Goal: Task Accomplishment & Management: Manage account settings

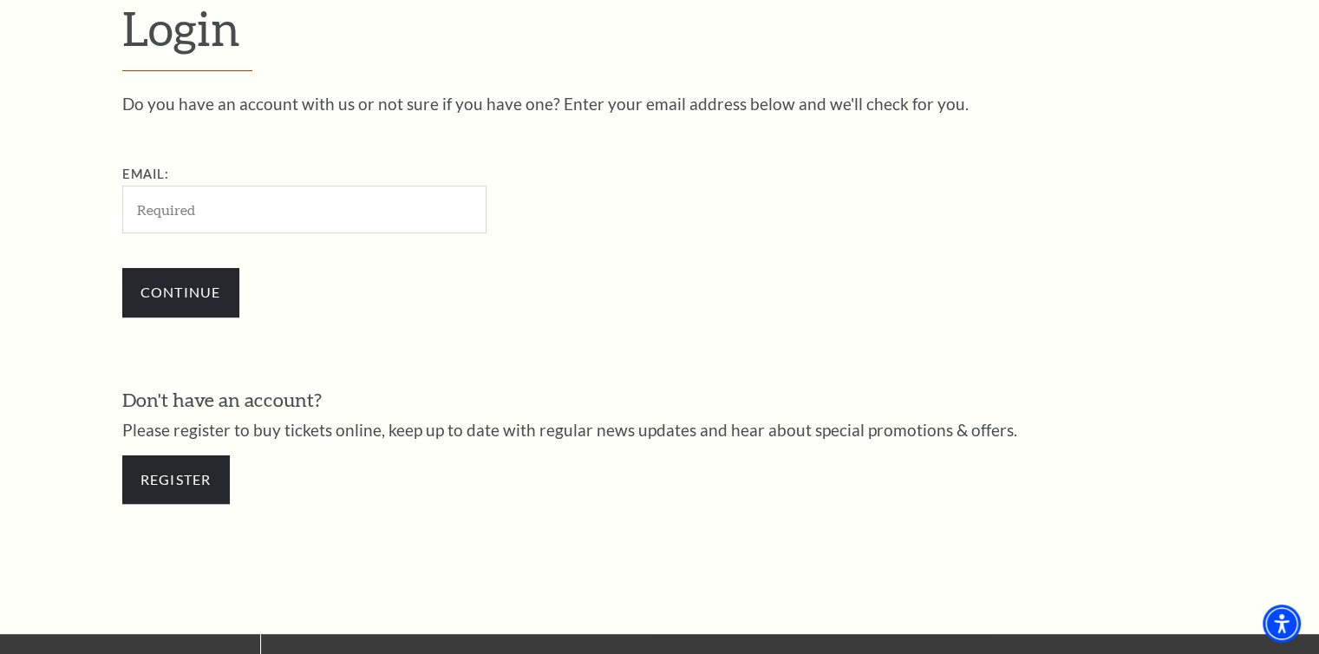
click at [205, 214] on input "Email:" at bounding box center [304, 210] width 364 height 48
type input "rsmall0425@aol.com"
click at [188, 303] on input "Continue" at bounding box center [180, 292] width 117 height 49
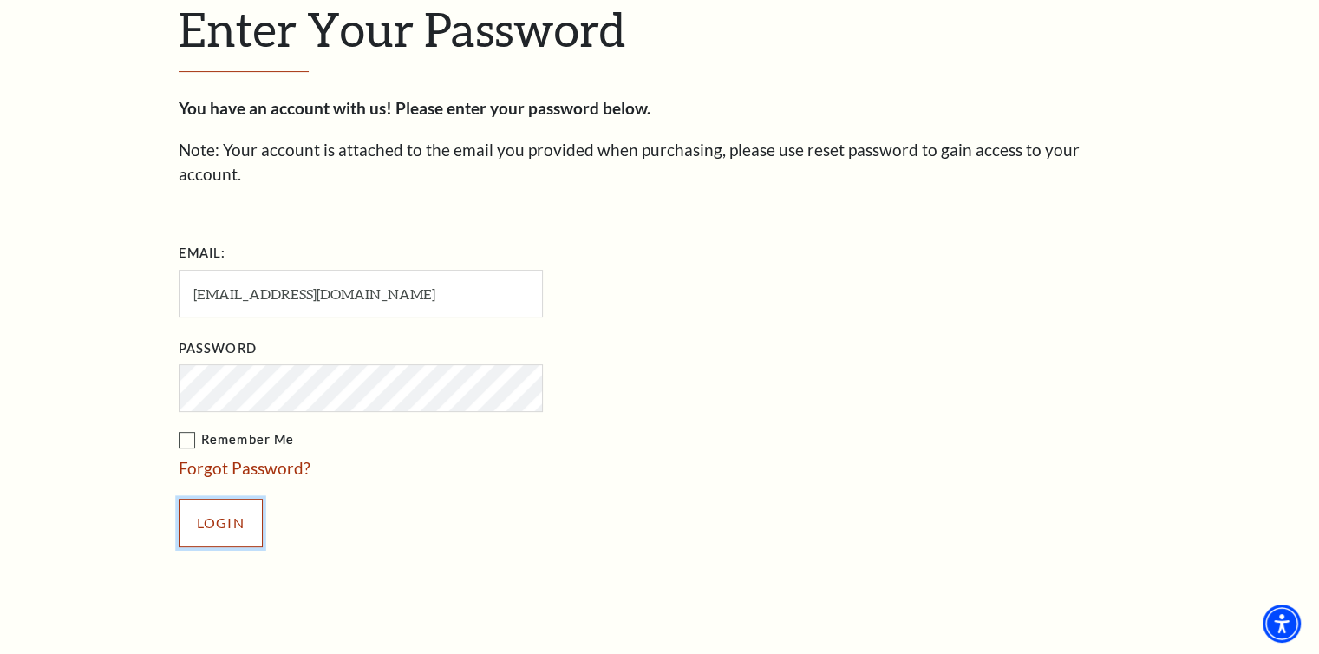
click at [218, 499] on input "Login" at bounding box center [221, 523] width 84 height 49
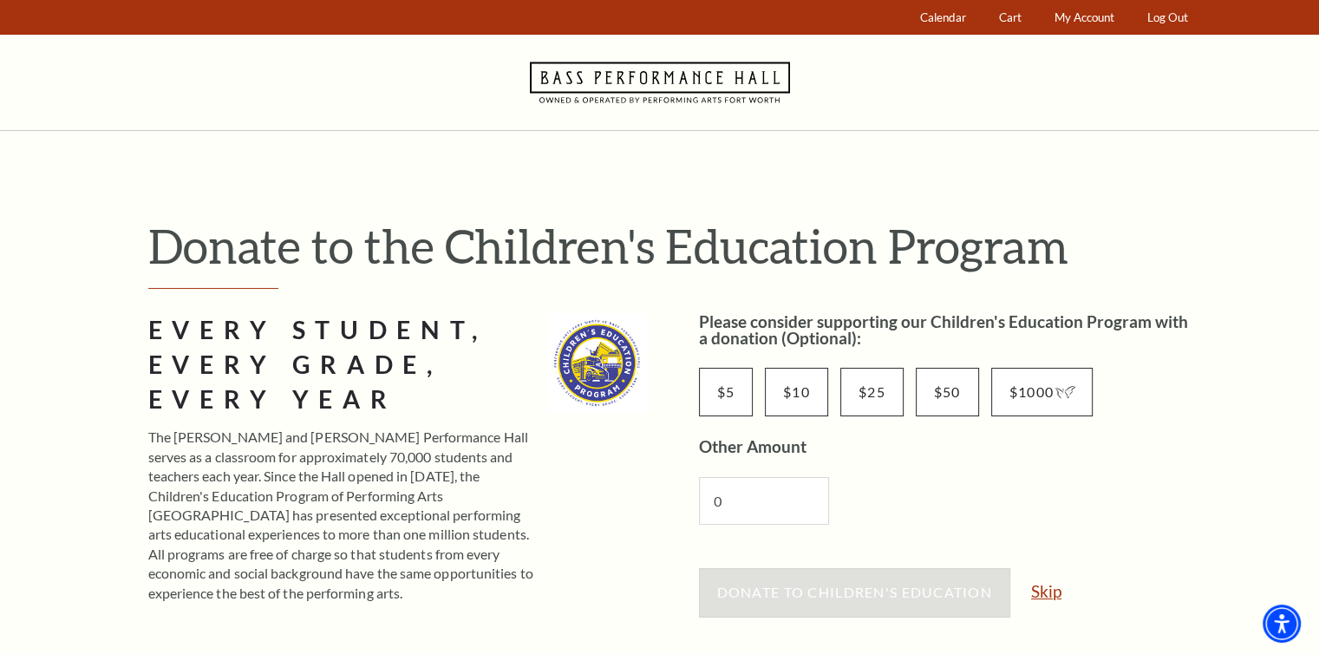
click at [1051, 593] on link "Skip" at bounding box center [1046, 591] width 30 height 16
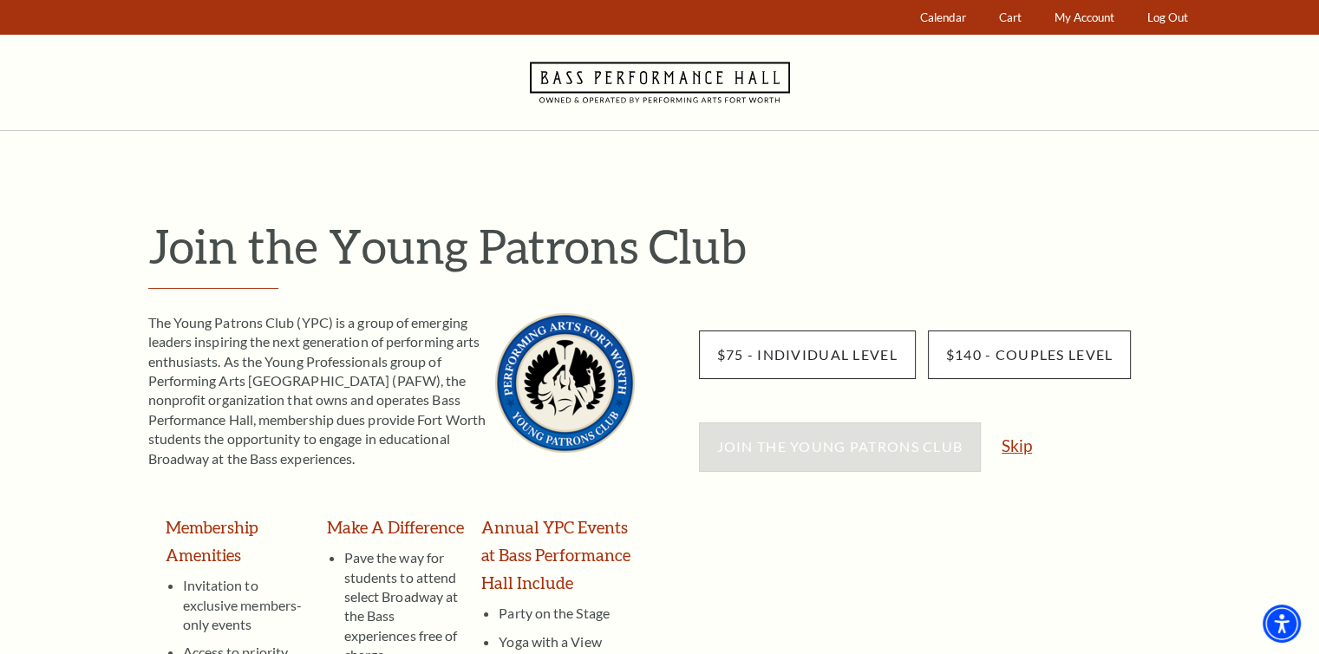
click at [1027, 448] on link "Skip" at bounding box center [1017, 445] width 30 height 16
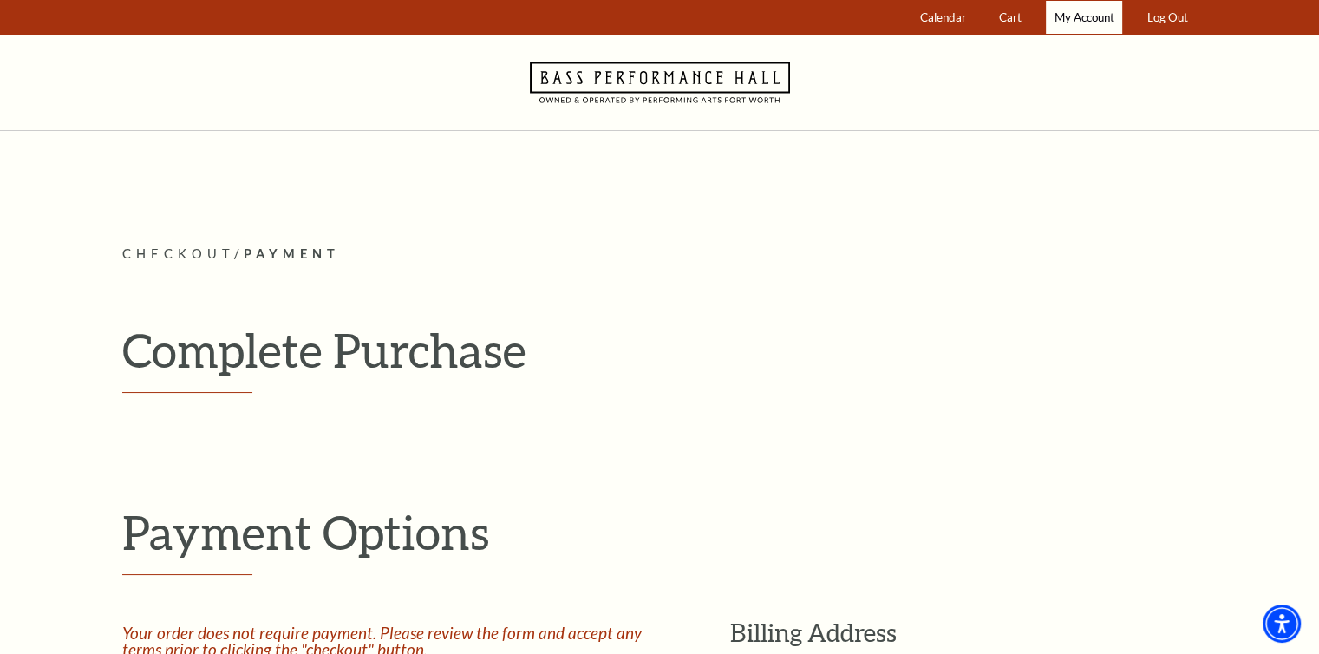
click at [1083, 25] on link "My Account" at bounding box center [1084, 18] width 76 height 34
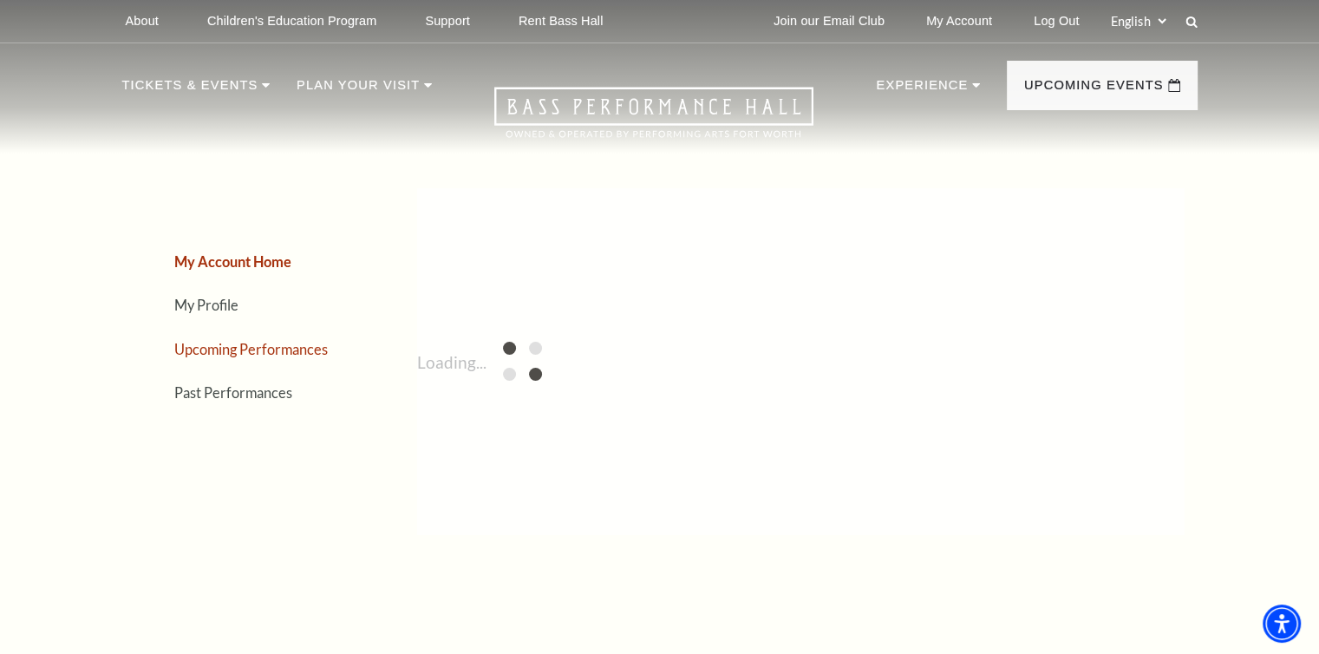
click at [260, 348] on link "Upcoming Performances" at bounding box center [251, 349] width 154 height 16
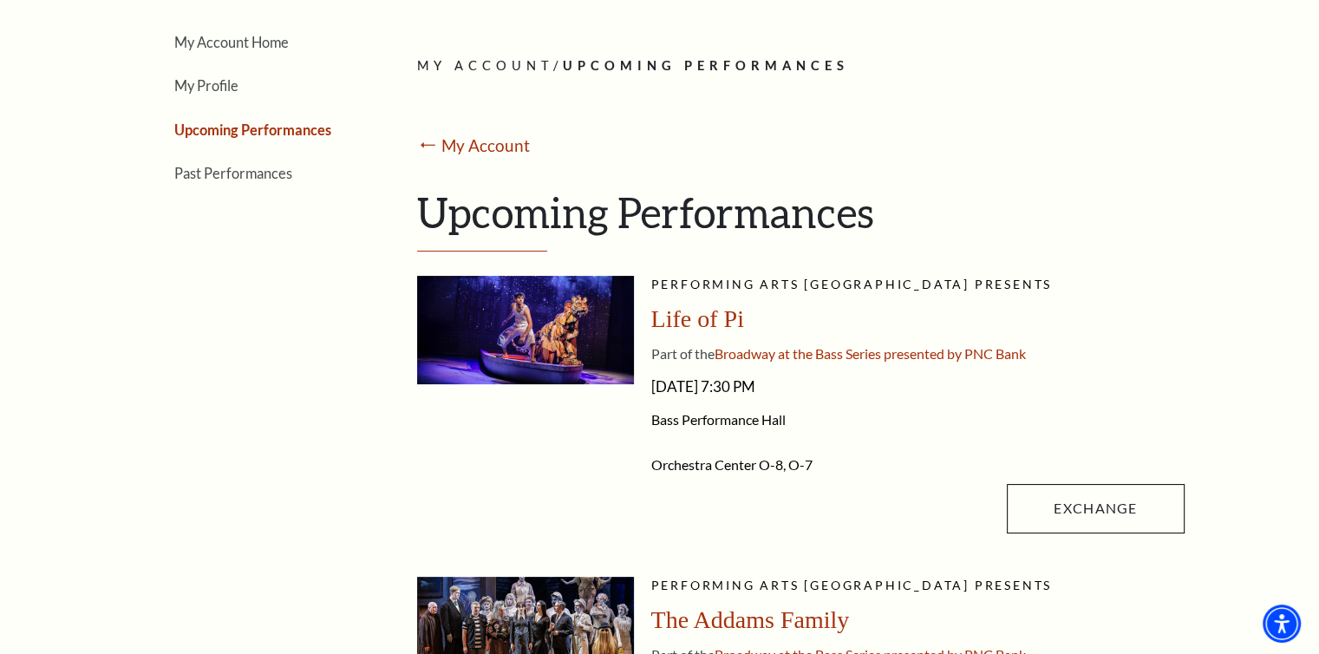
scroll to position [208, 0]
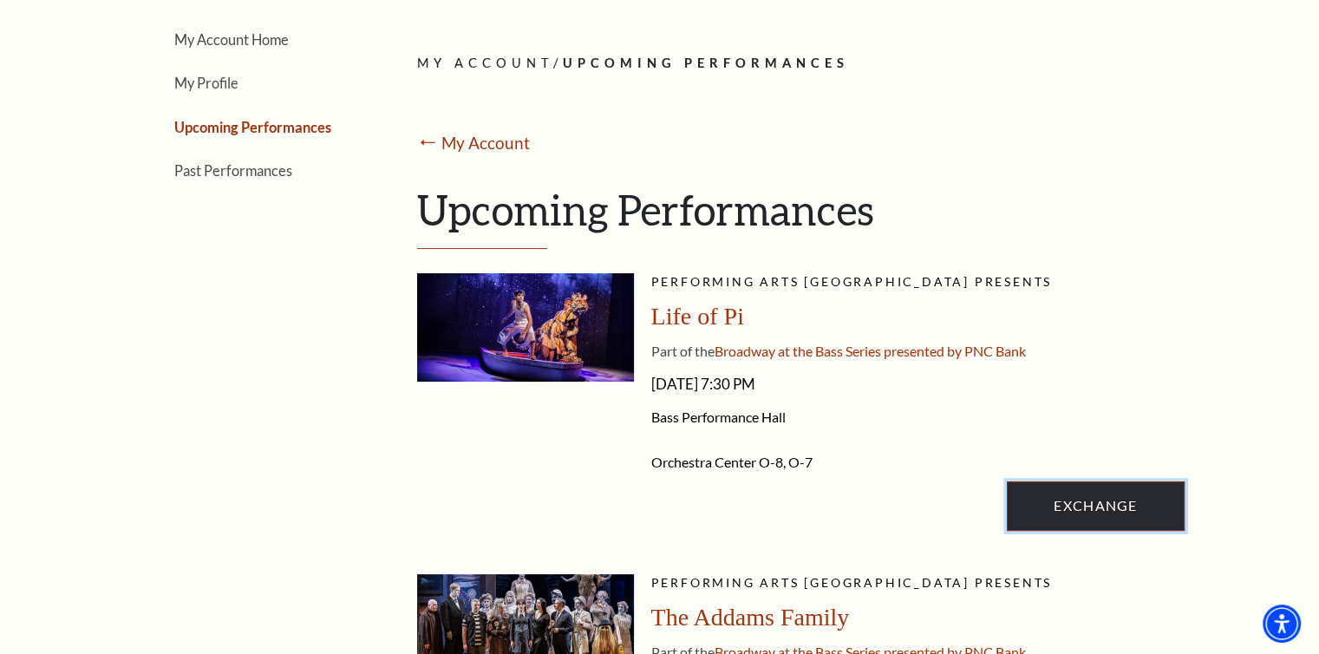
click at [1098, 504] on link "Exchange" at bounding box center [1095, 505] width 177 height 49
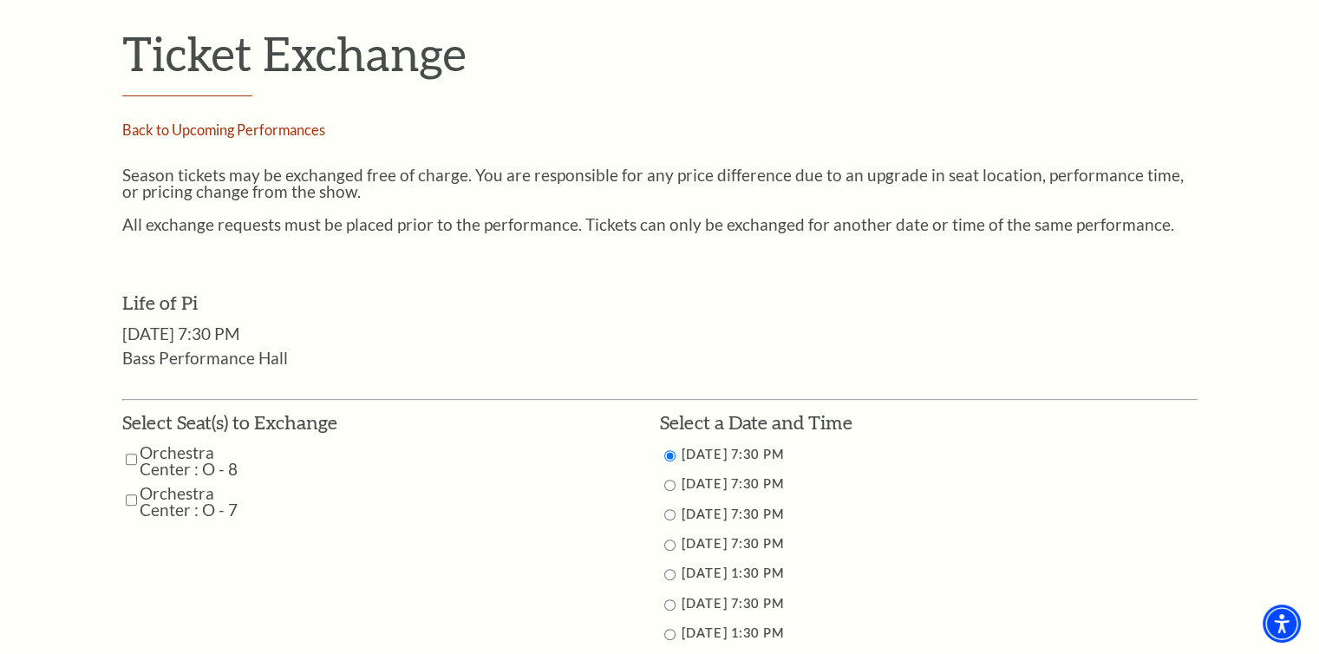
scroll to position [590, 0]
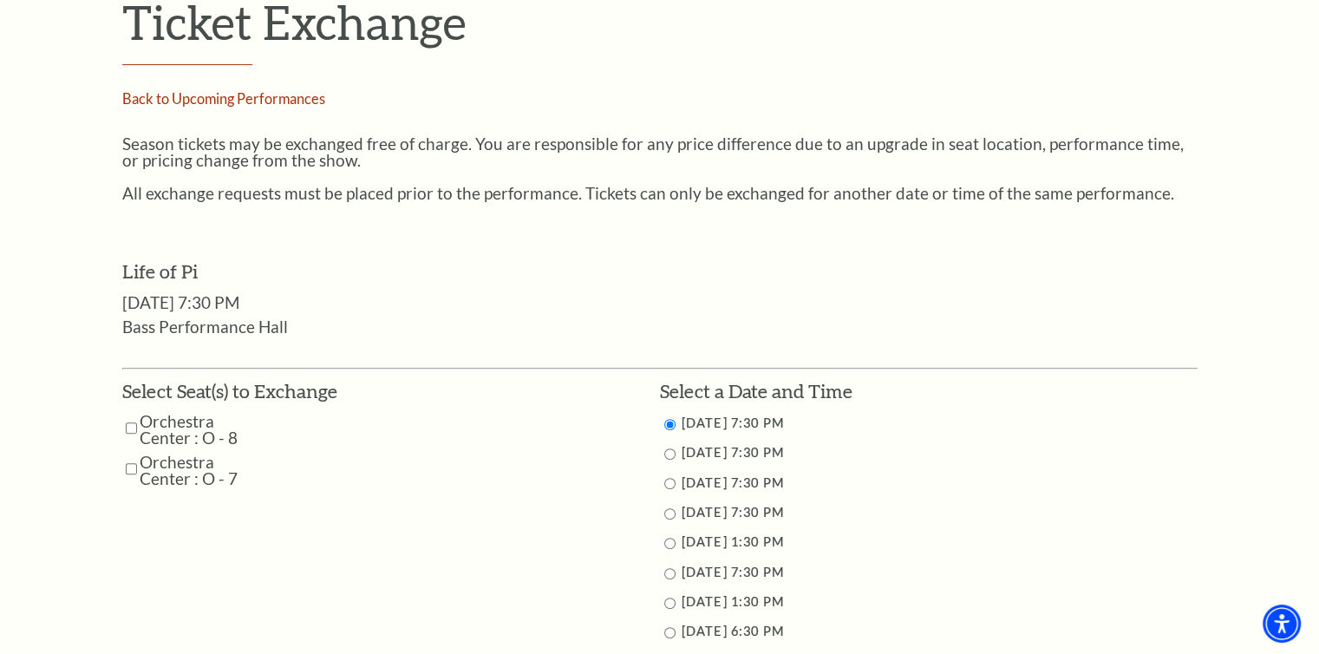
click at [133, 424] on input "Orchestra Center : O - 8" at bounding box center [131, 428] width 11 height 30
checkbox input "true"
click at [130, 472] on input "Orchestra Center : O - 7" at bounding box center [131, 469] width 11 height 30
checkbox input "true"
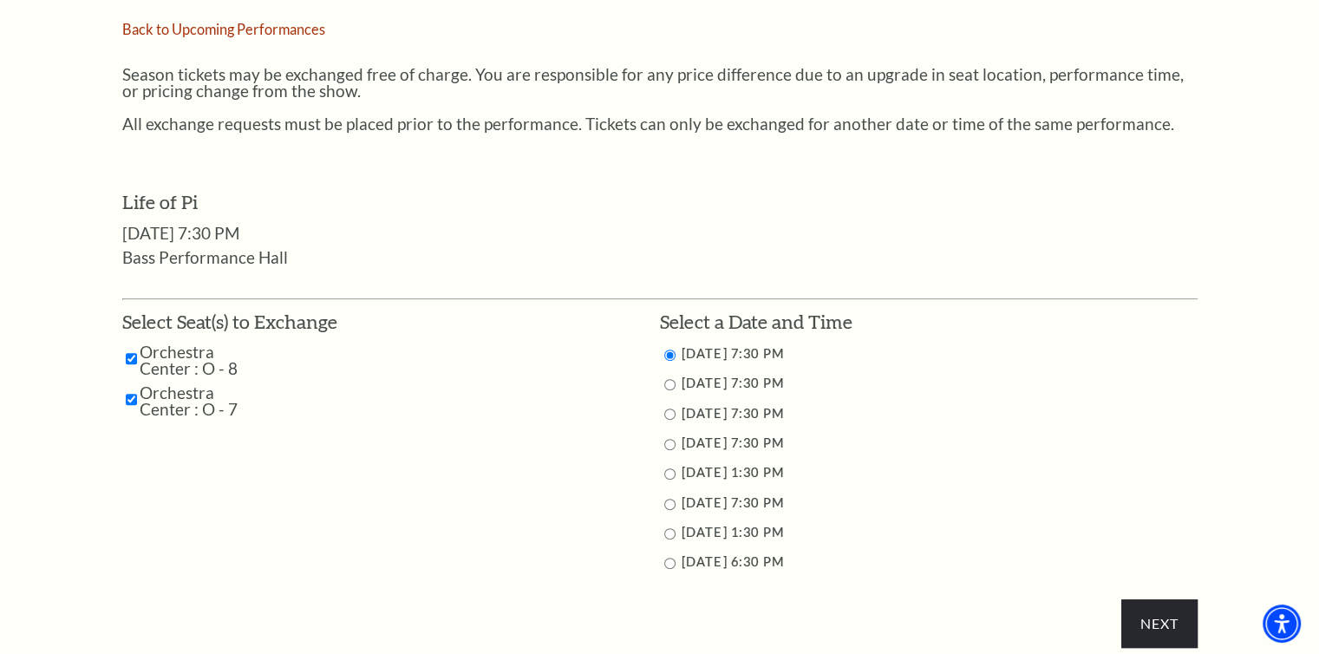
scroll to position [694, 0]
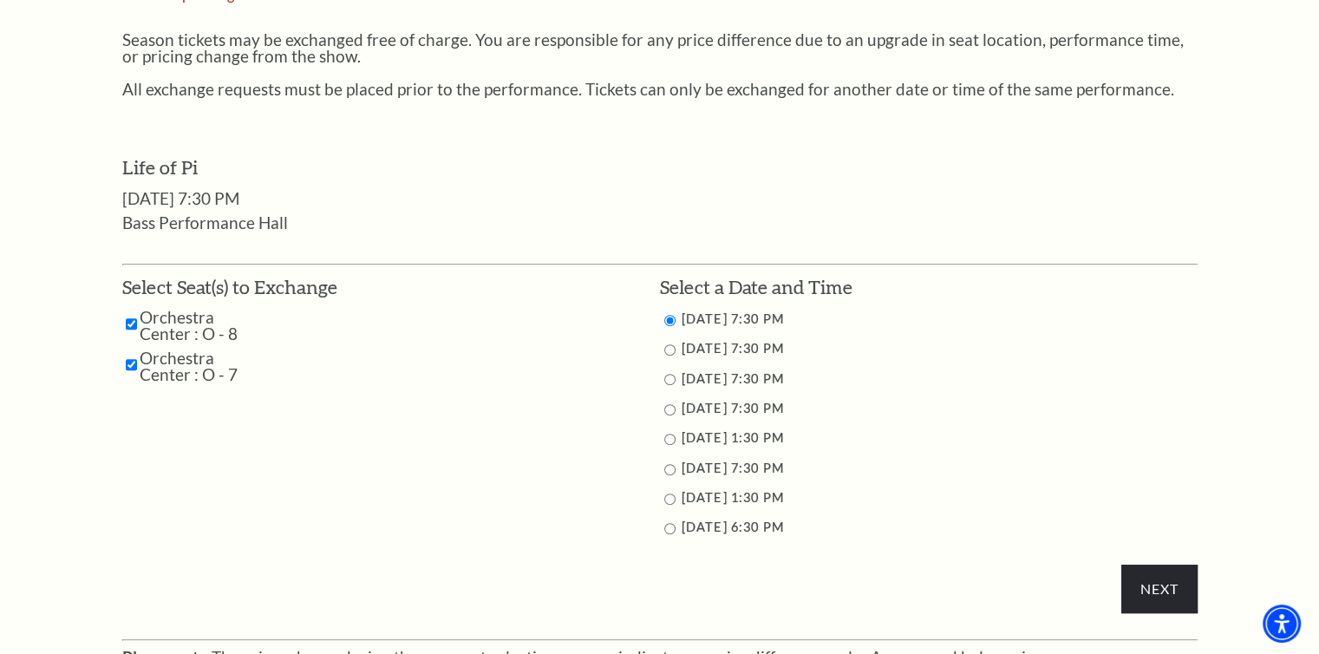
click at [676, 462] on li "9/27/2025 7:30 PM" at bounding box center [929, 469] width 538 height 22
click at [666, 472] on input "9/27/2025 7:30 PM" at bounding box center [669, 469] width 11 height 11
radio input "true"
click at [1157, 590] on input "Next" at bounding box center [1158, 589] width 75 height 49
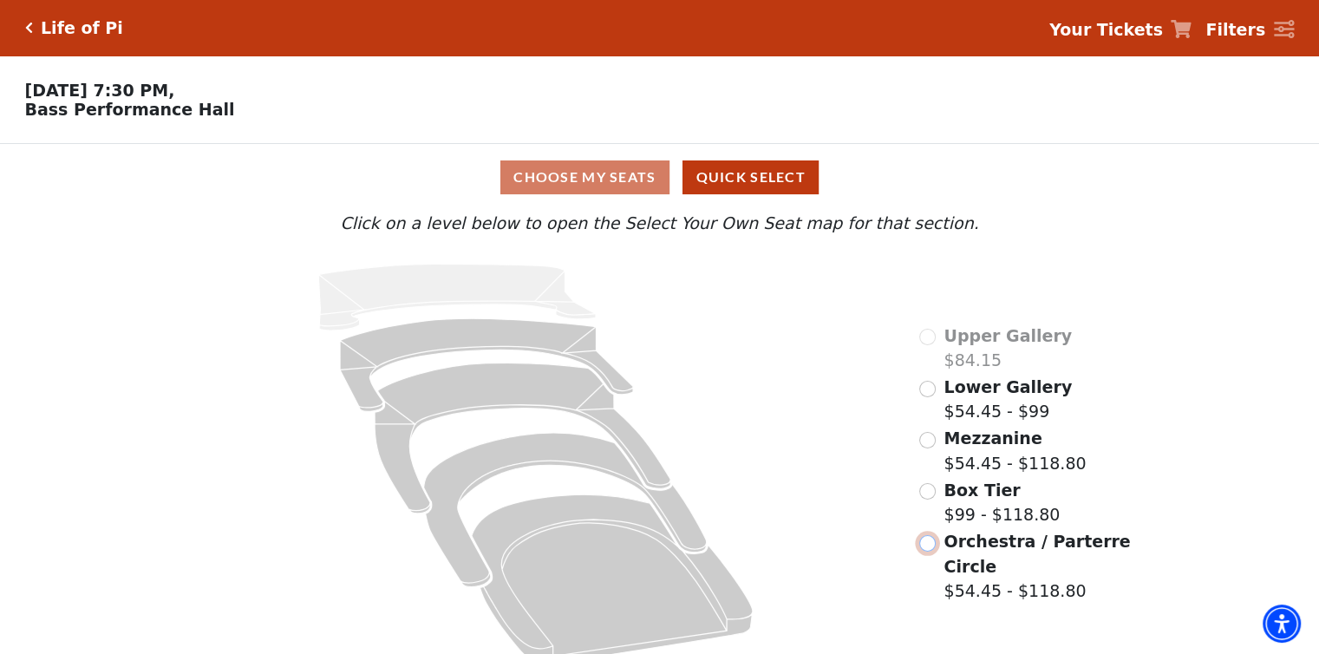
click at [921, 549] on input "Orchestra / Parterre Circle$54.45 - $118.80\a" at bounding box center [927, 543] width 16 height 16
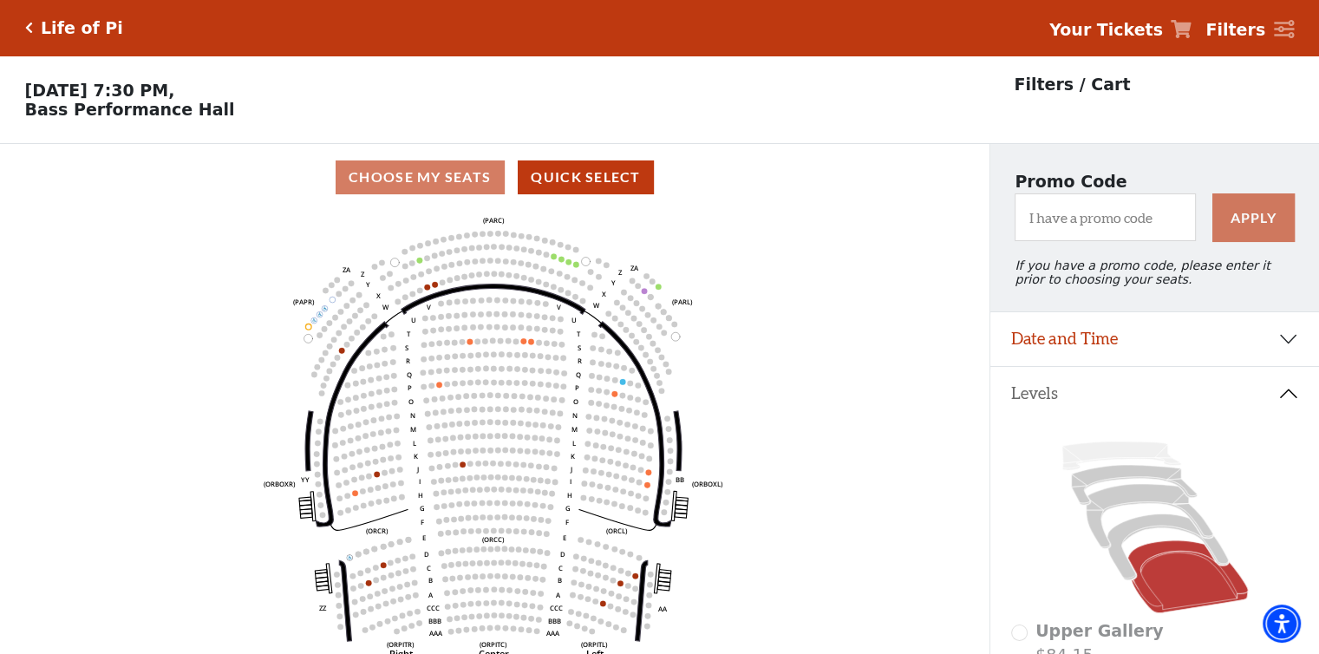
click at [29, 29] on icon "Click here to go back to filters" at bounding box center [29, 28] width 8 height 12
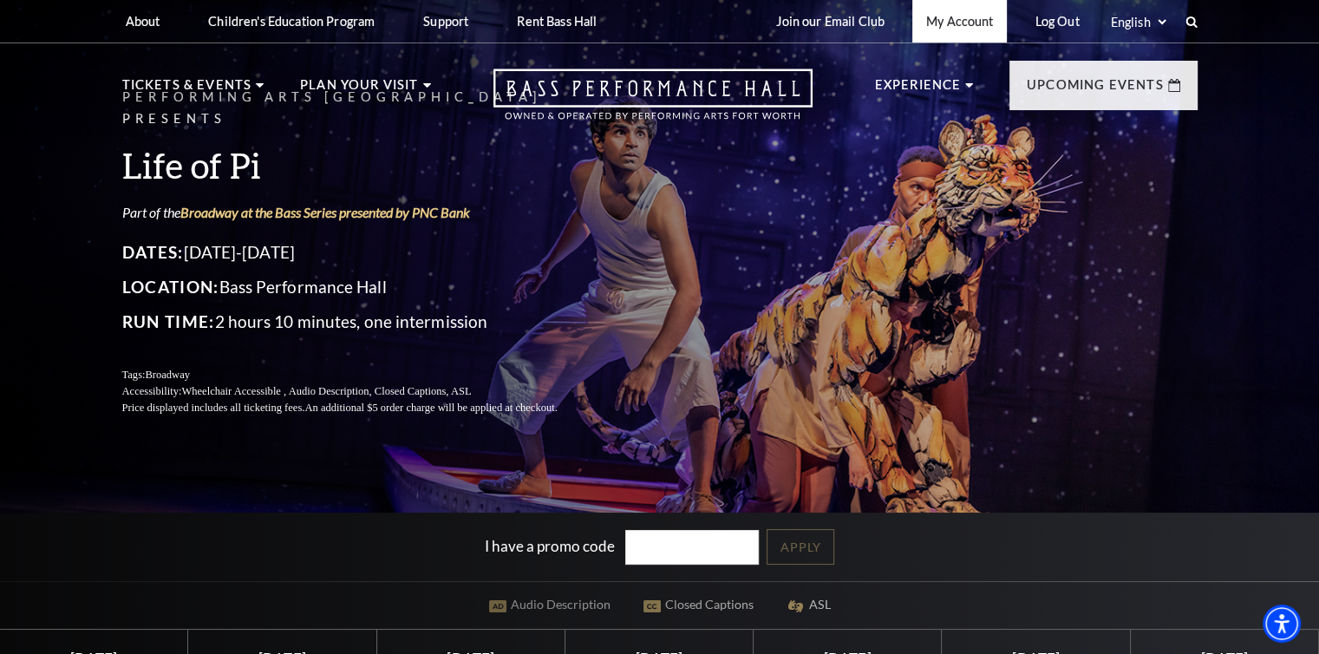
click at [964, 26] on link "My Account" at bounding box center [959, 21] width 95 height 42
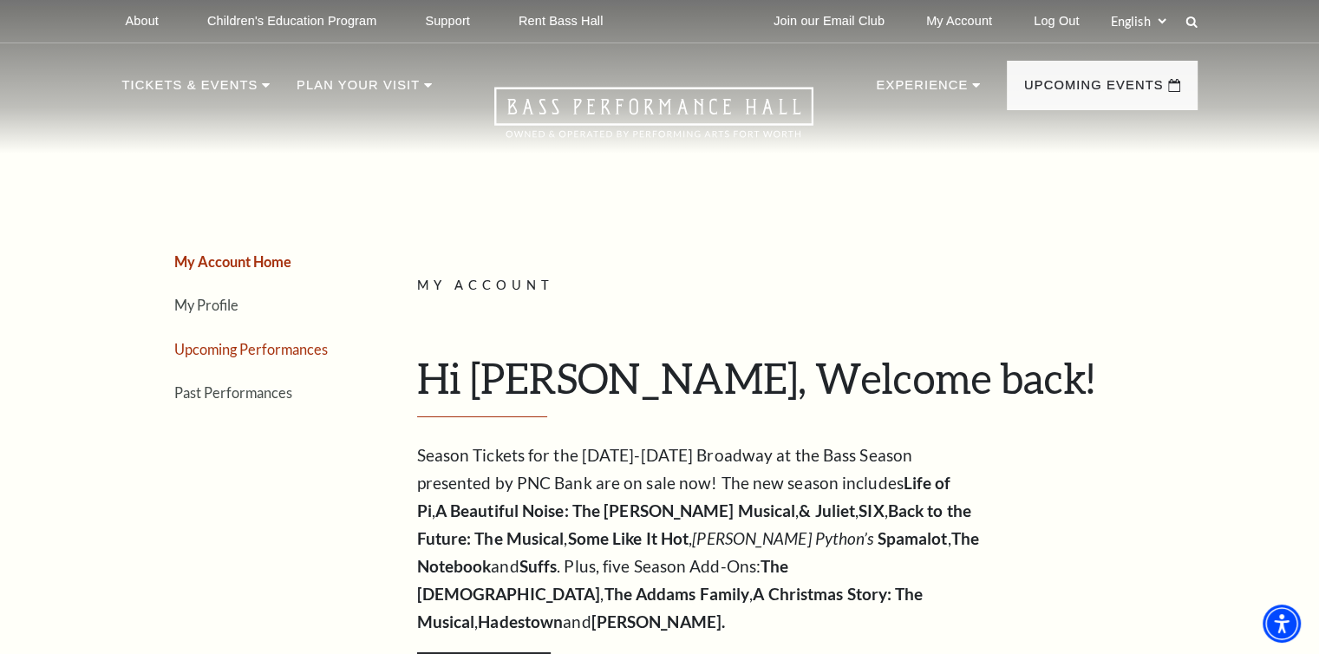
click at [309, 348] on link "Upcoming Performances" at bounding box center [251, 349] width 154 height 16
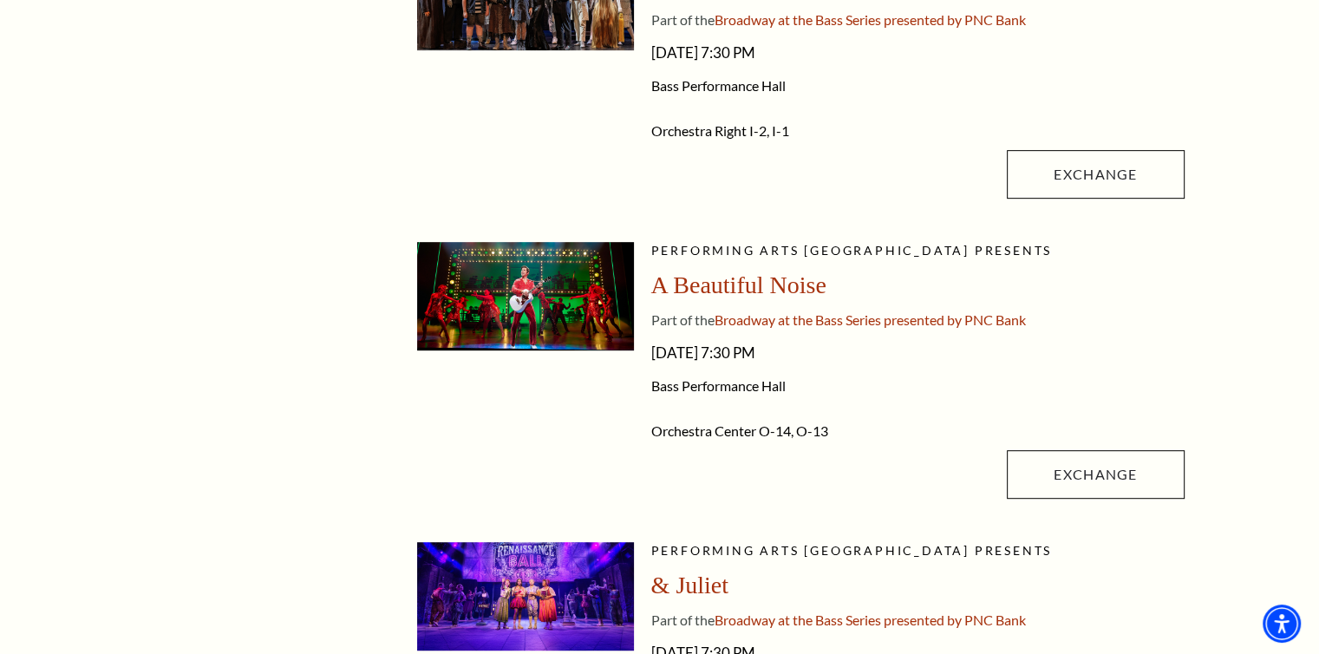
scroll to position [867, 0]
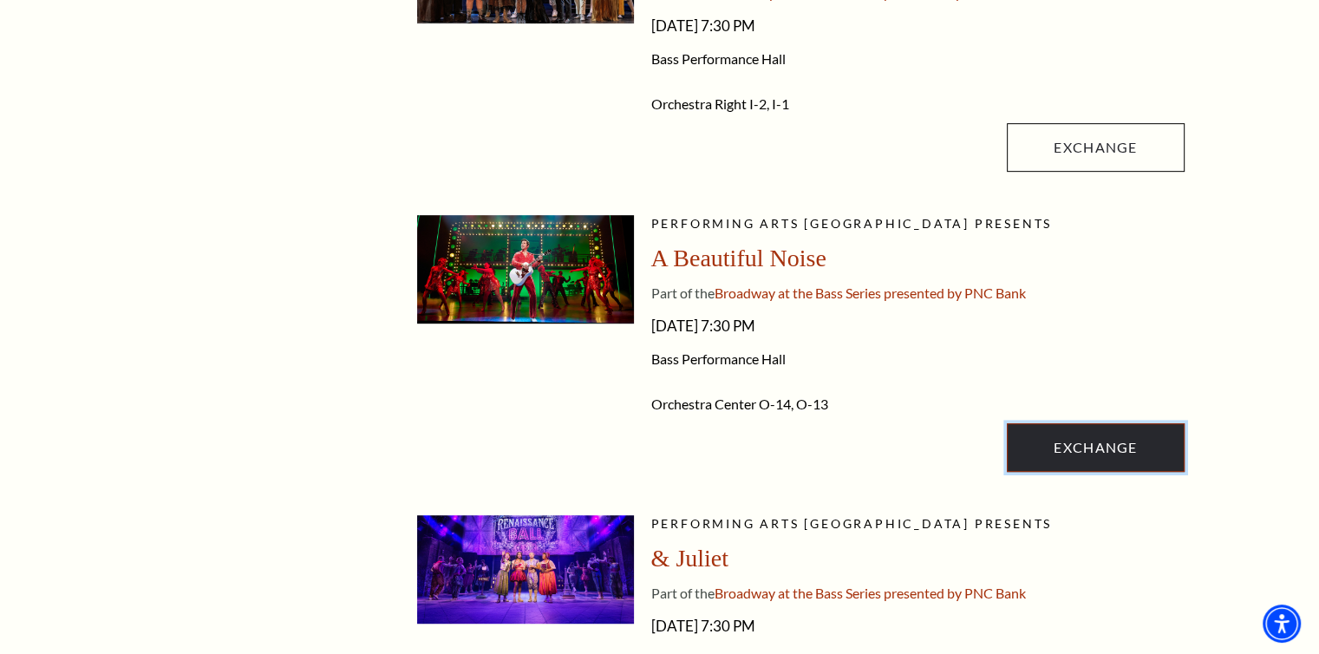
click at [1063, 450] on link "Exchange" at bounding box center [1095, 447] width 177 height 49
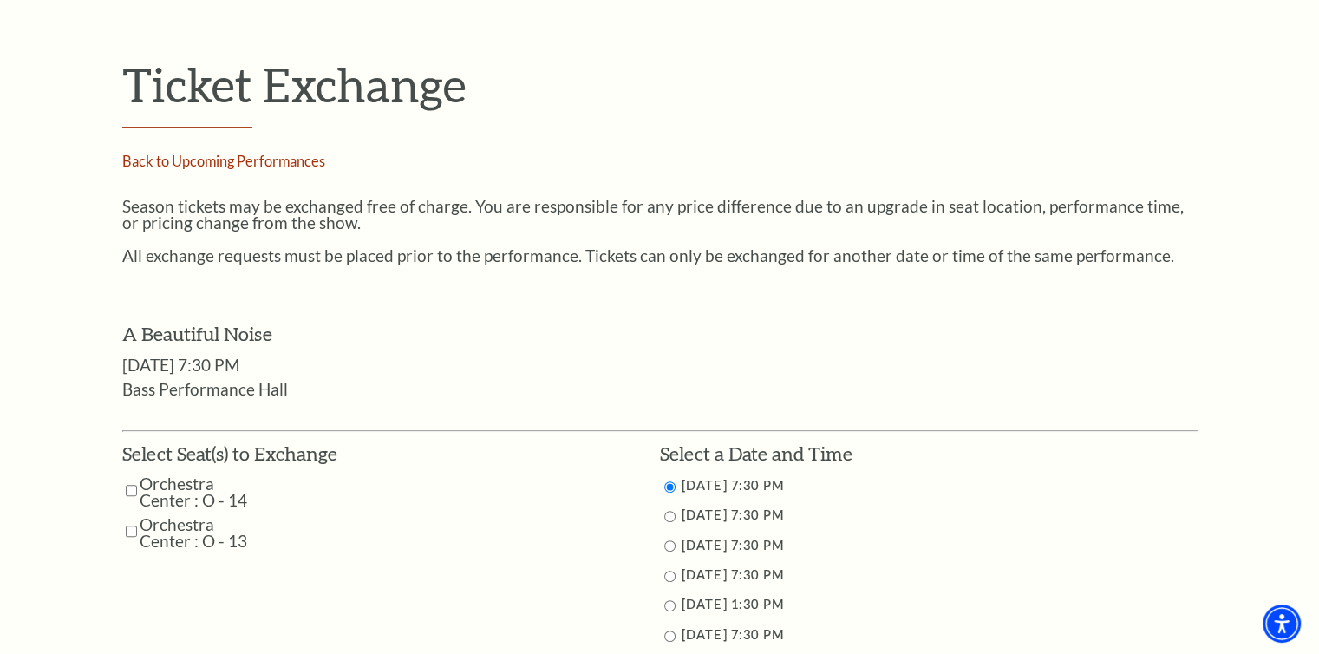
scroll to position [555, 0]
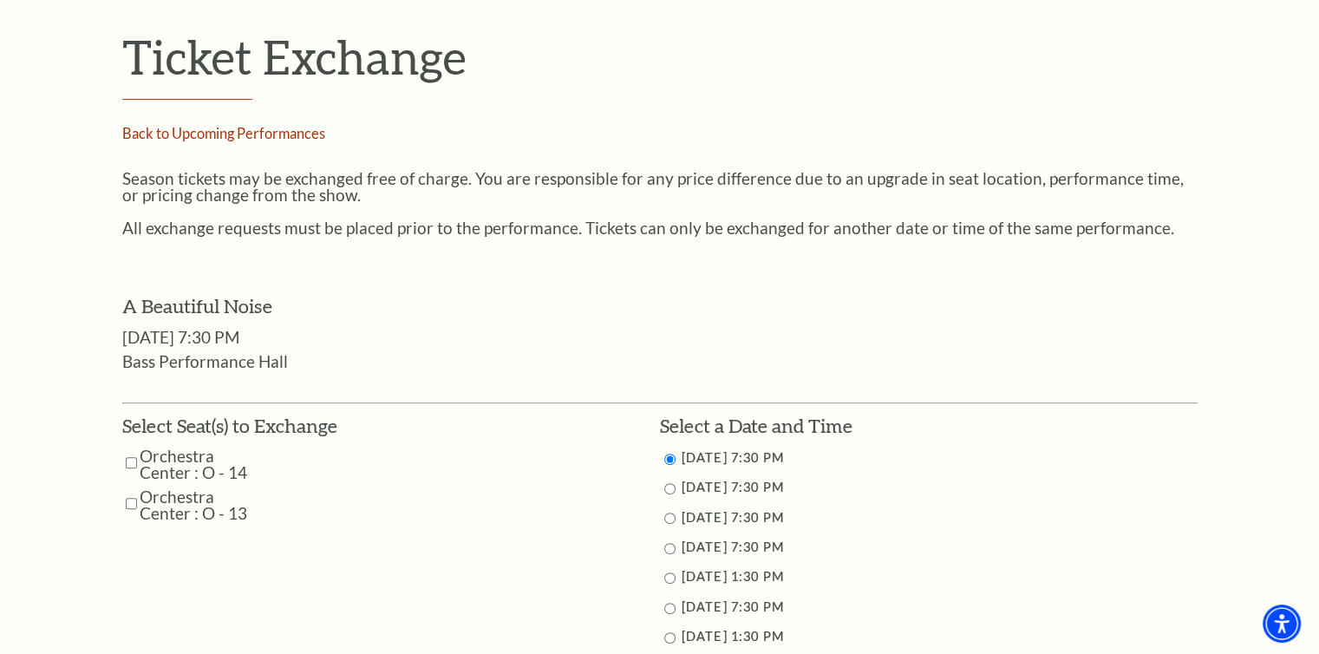
click at [127, 461] on input "Orchestra Center : O - 14" at bounding box center [131, 462] width 11 height 30
checkbox input "true"
click at [130, 501] on input "Orchestra Center : O - 13" at bounding box center [131, 503] width 11 height 30
checkbox input "true"
click at [670, 611] on input "11/1/2025 7:30 PM" at bounding box center [669, 608] width 11 height 11
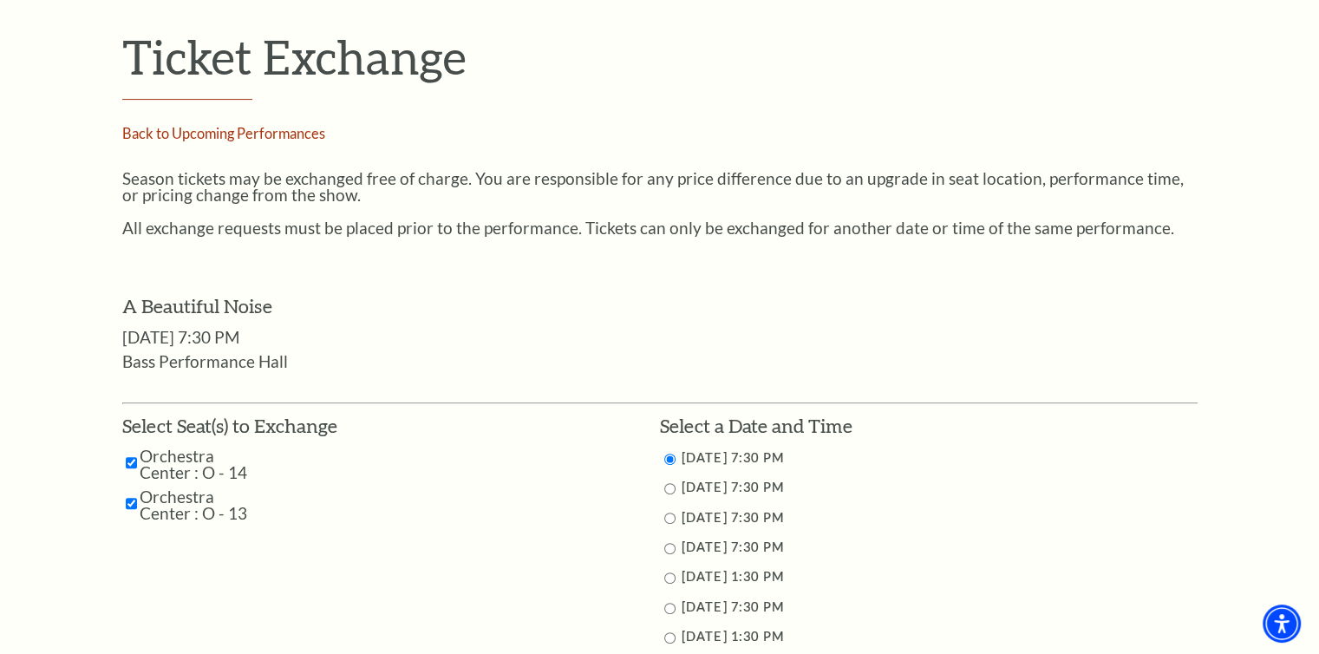
radio input "true"
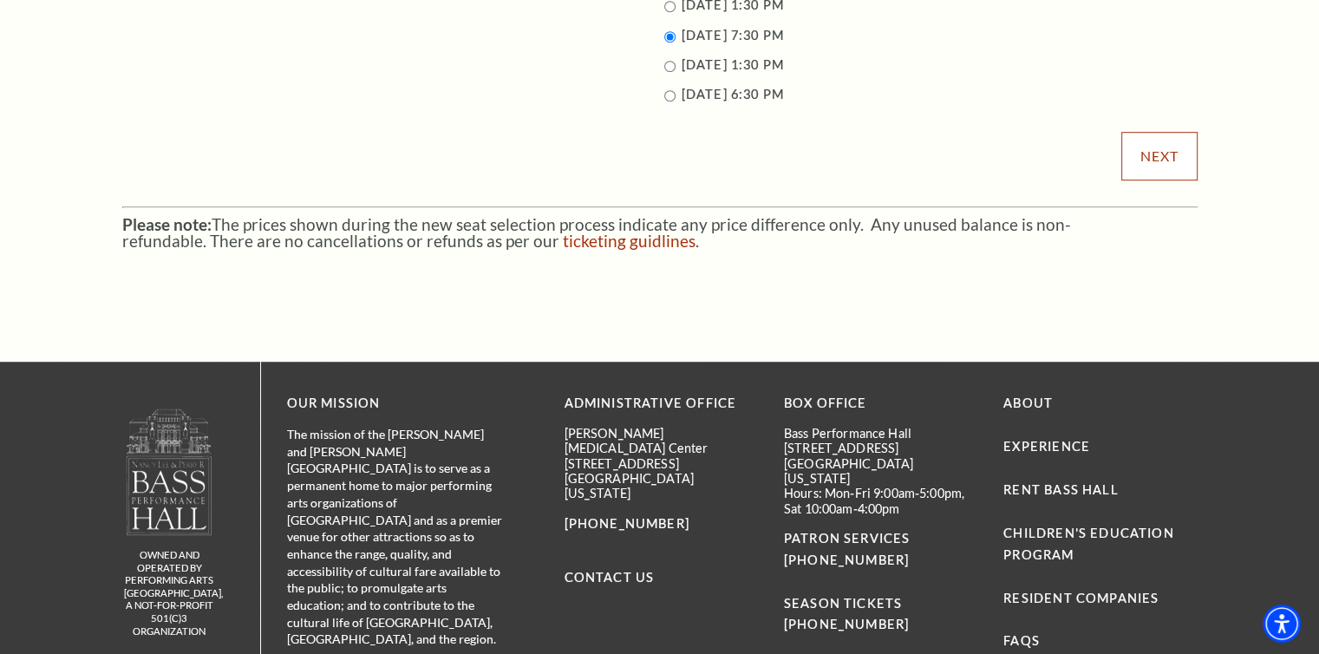
click at [1179, 154] on input "Next" at bounding box center [1158, 156] width 75 height 49
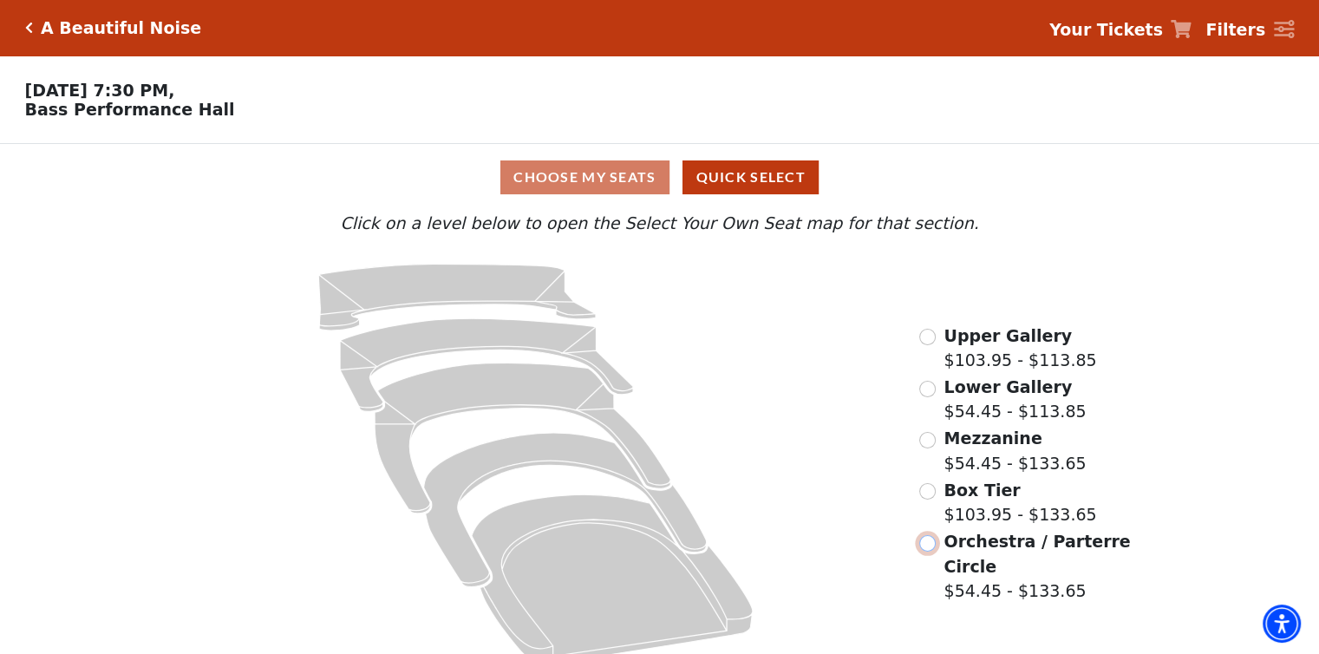
click at [924, 552] on input "Orchestra / Parterre Circle$54.45 - $133.65\a" at bounding box center [927, 543] width 16 height 16
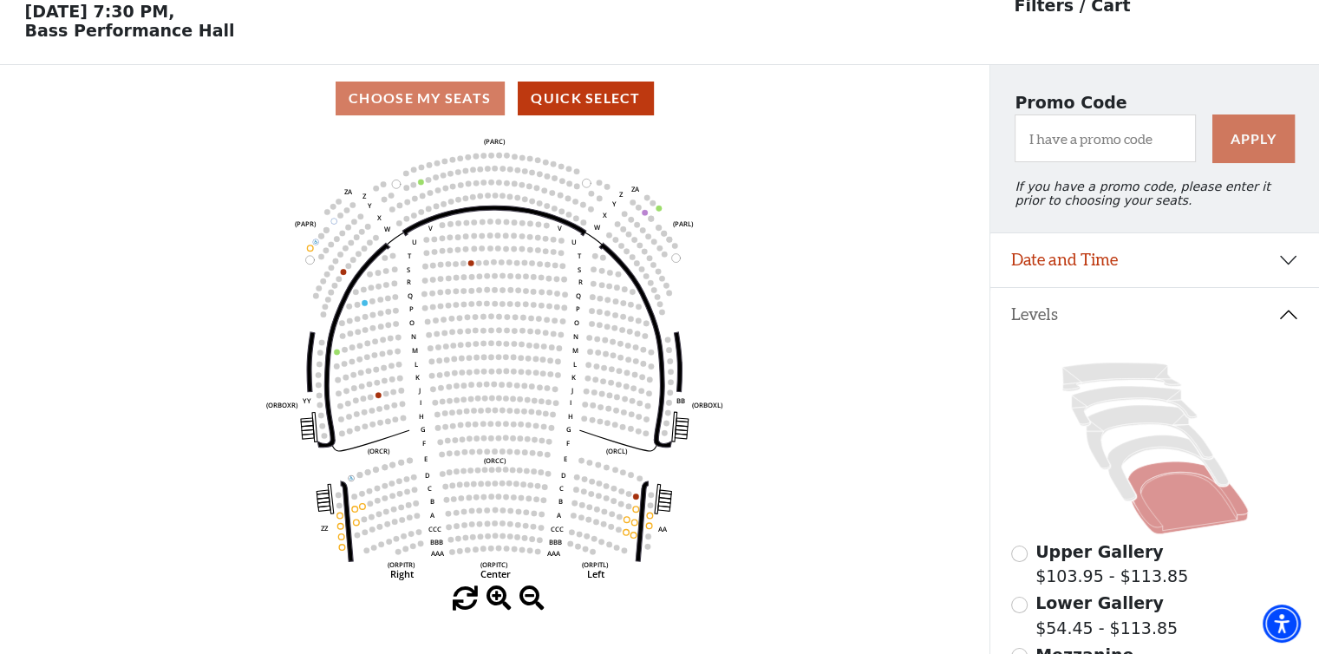
scroll to position [80, 0]
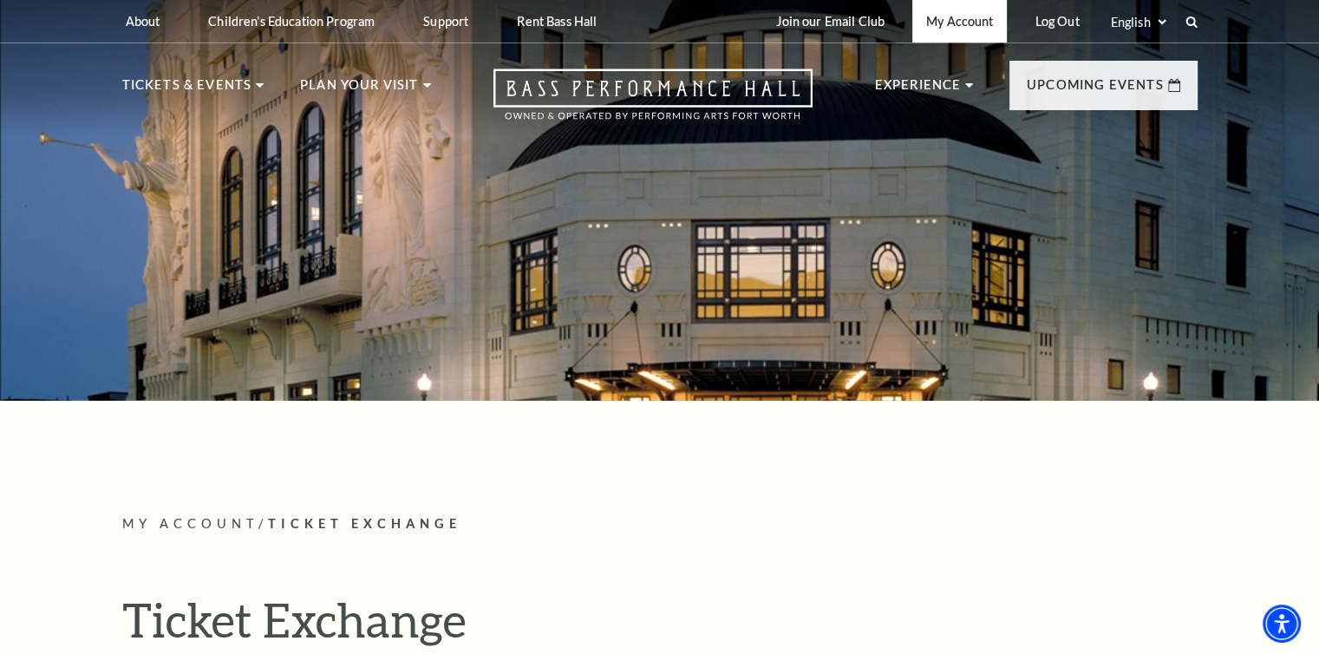
click at [966, 23] on link "My Account" at bounding box center [959, 21] width 95 height 42
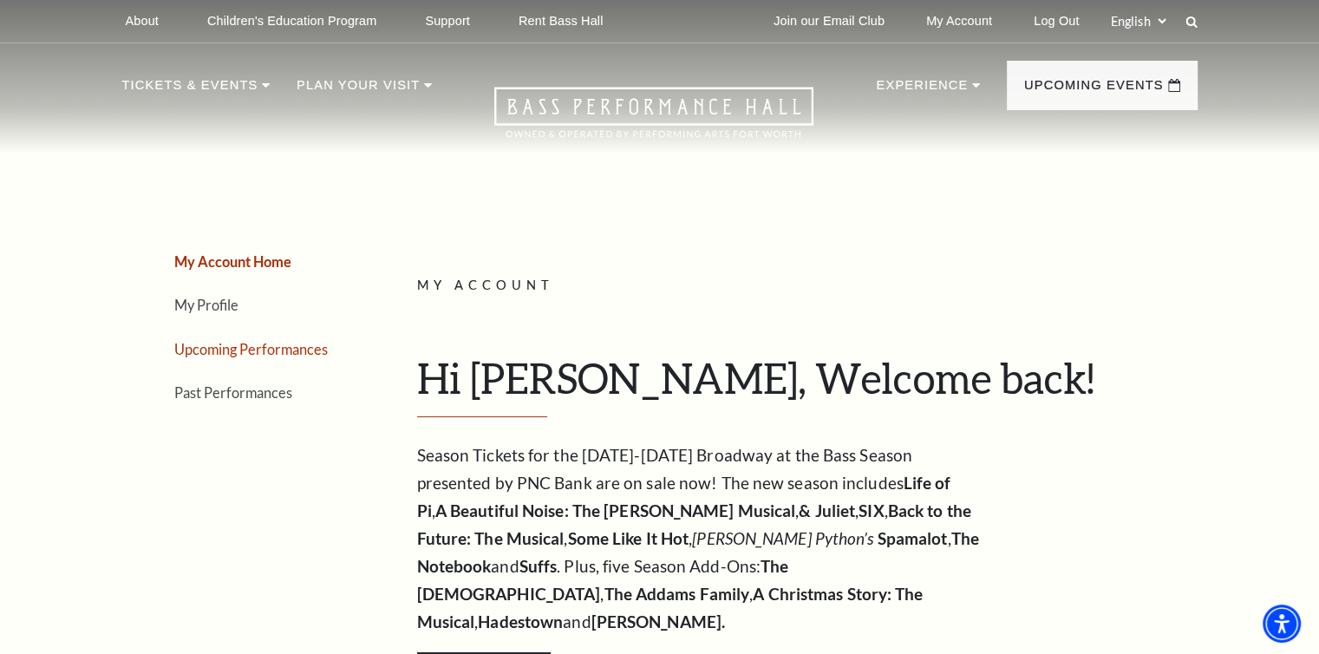
click at [312, 349] on link "Upcoming Performances" at bounding box center [251, 349] width 154 height 16
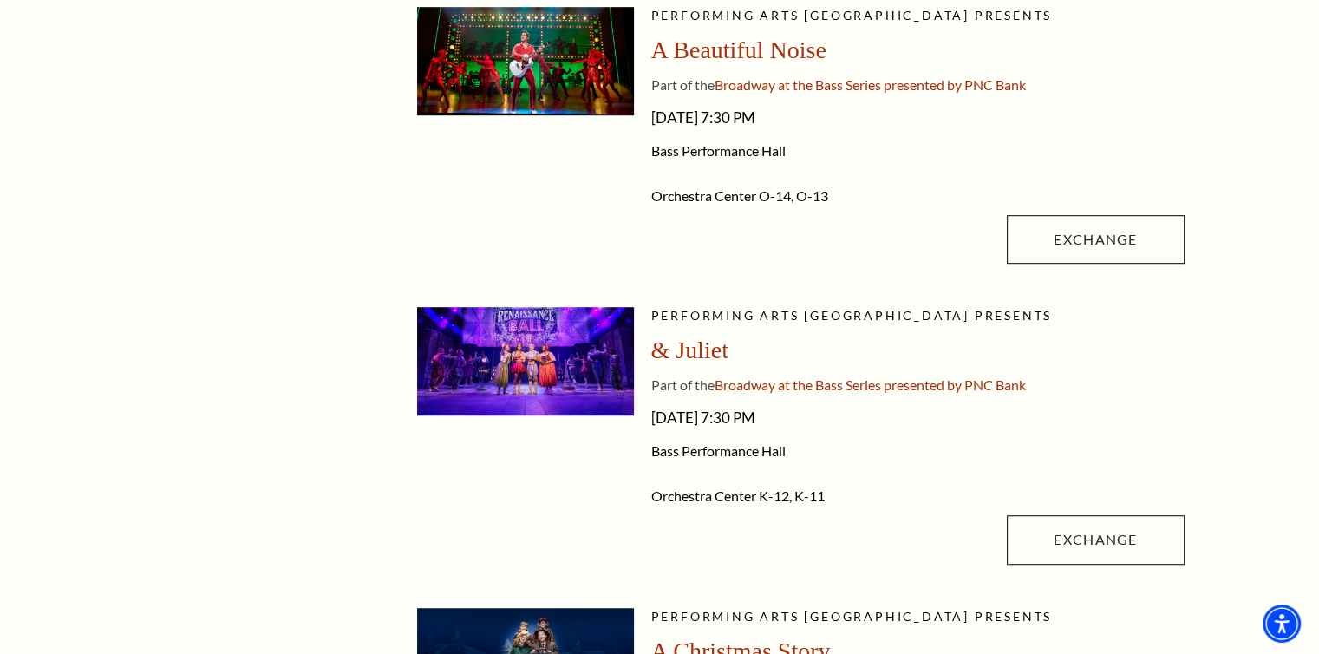
scroll to position [1075, 0]
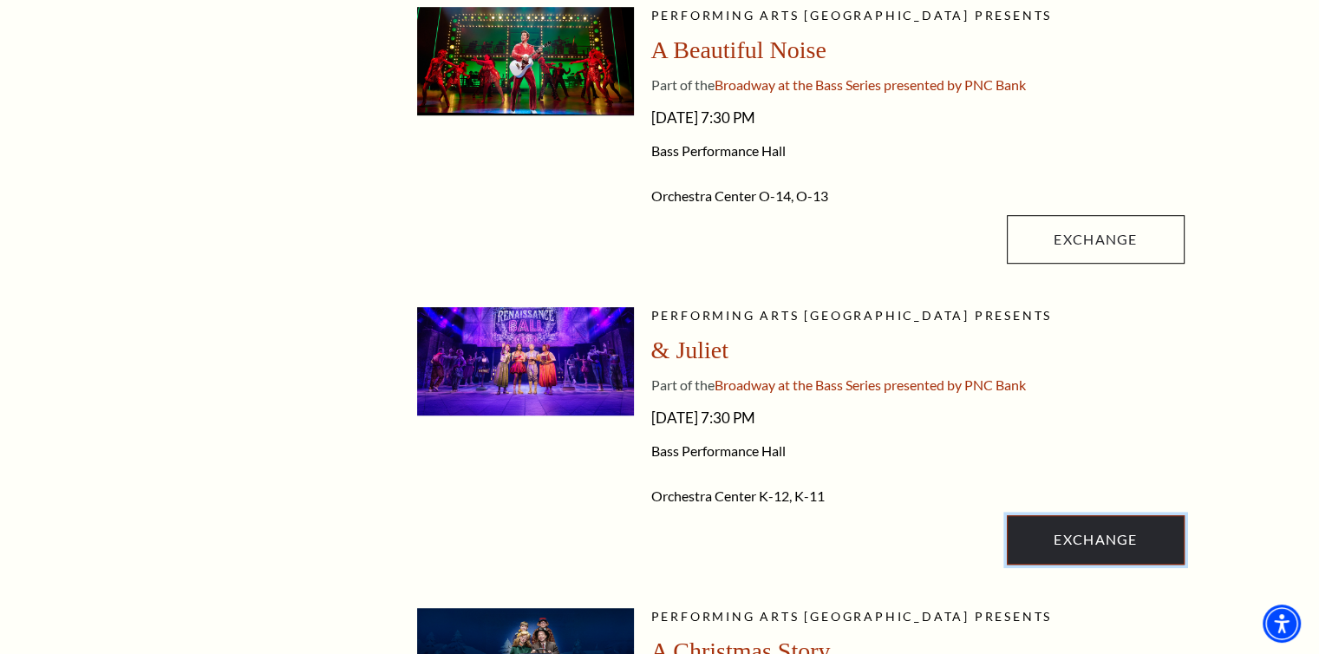
click at [1051, 535] on link "Exchange" at bounding box center [1095, 539] width 177 height 49
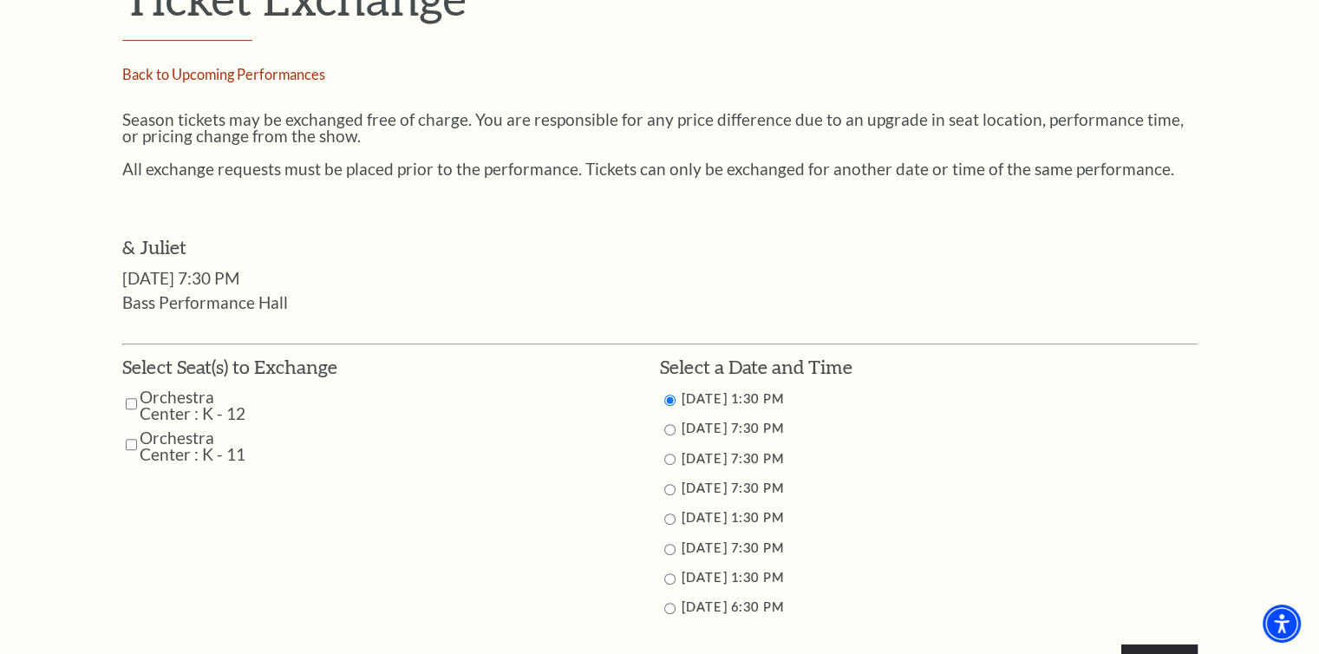
scroll to position [624, 0]
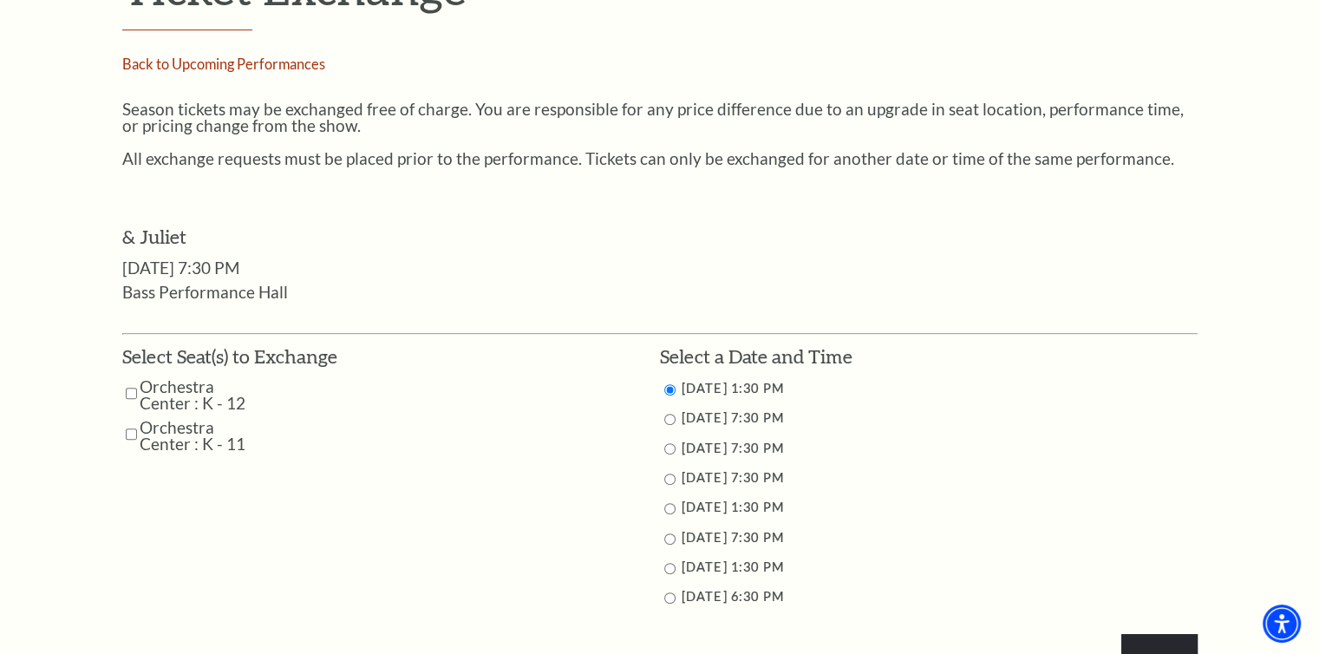
click at [129, 392] on input "Orchestra Center : K - 12" at bounding box center [131, 393] width 11 height 30
checkbox input "true"
click at [126, 444] on input "Orchestra Center : K - 11" at bounding box center [131, 434] width 11 height 30
checkbox input "true"
click at [668, 536] on input "11/15/2025 7:30 PM" at bounding box center [669, 538] width 11 height 11
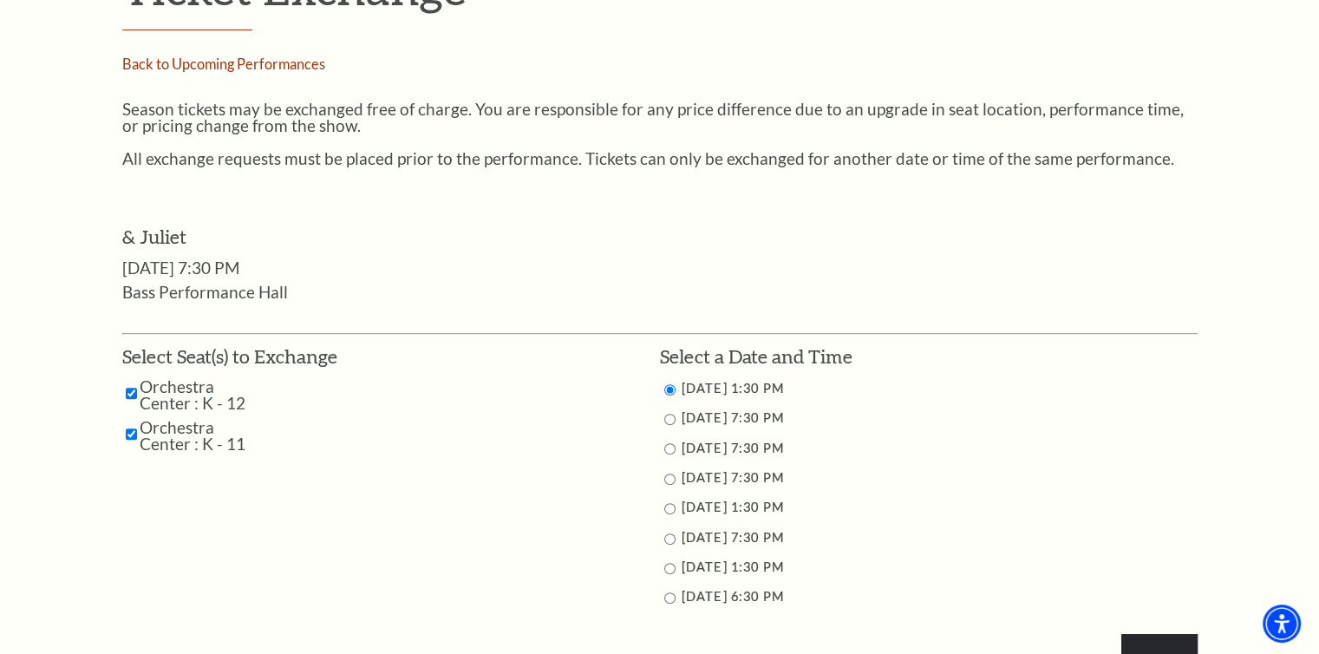
radio input "true"
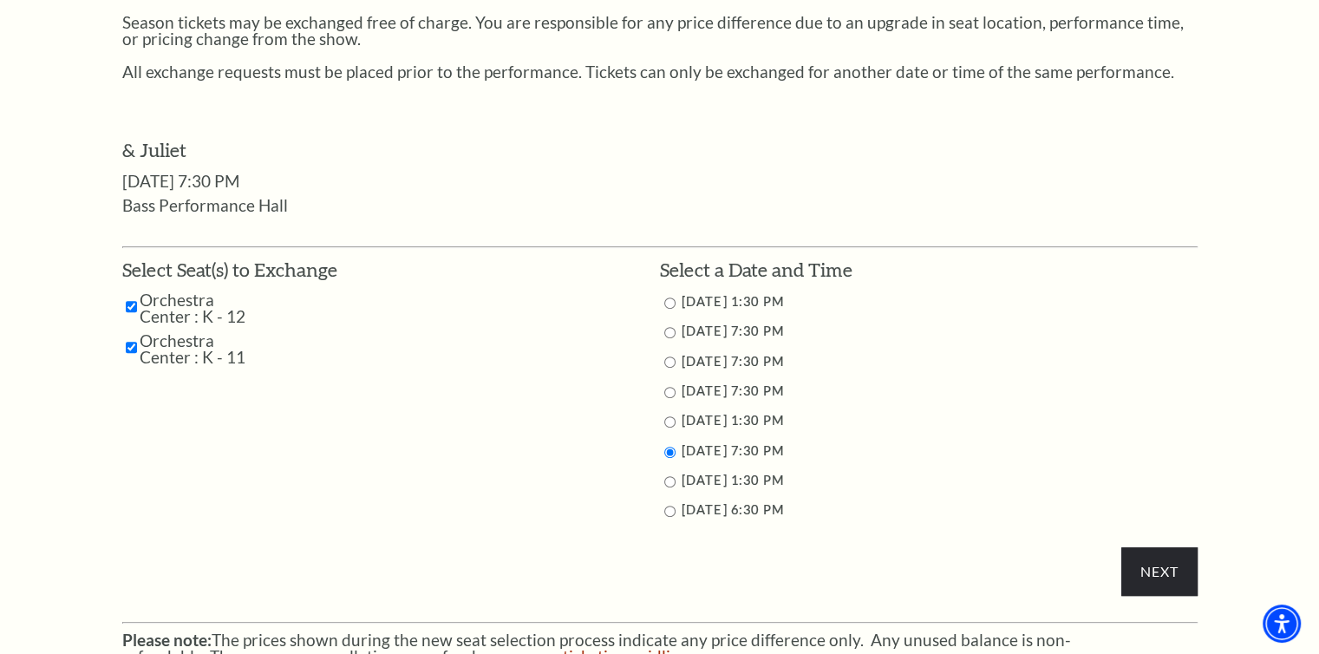
scroll to position [725, 0]
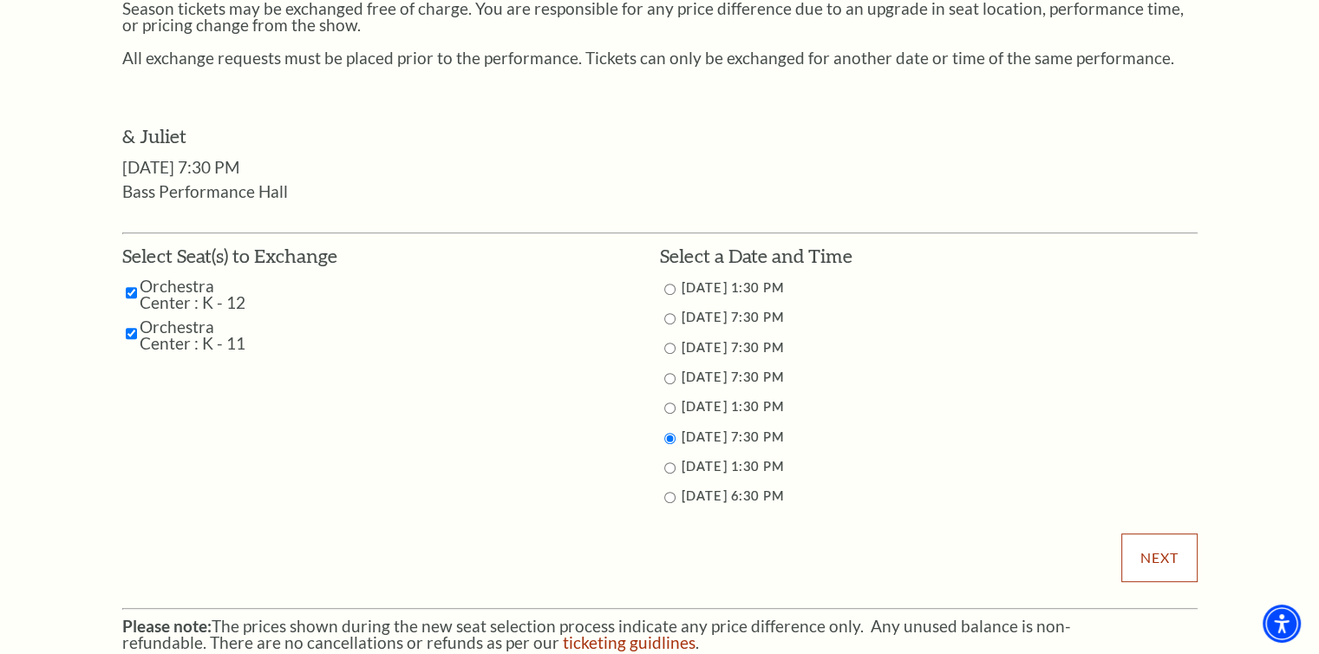
click at [1154, 545] on input "Next" at bounding box center [1158, 557] width 75 height 49
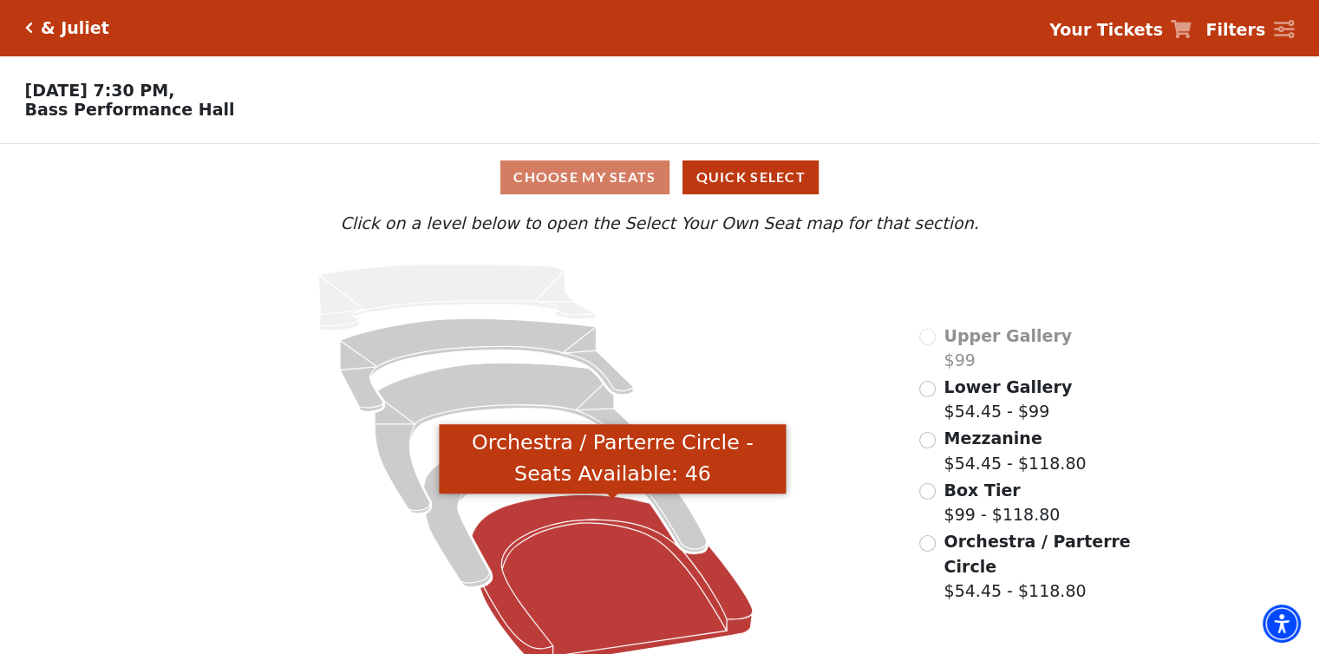
click at [610, 579] on icon "Orchestra / Parterre Circle - Seats Available: 46" at bounding box center [612, 579] width 281 height 170
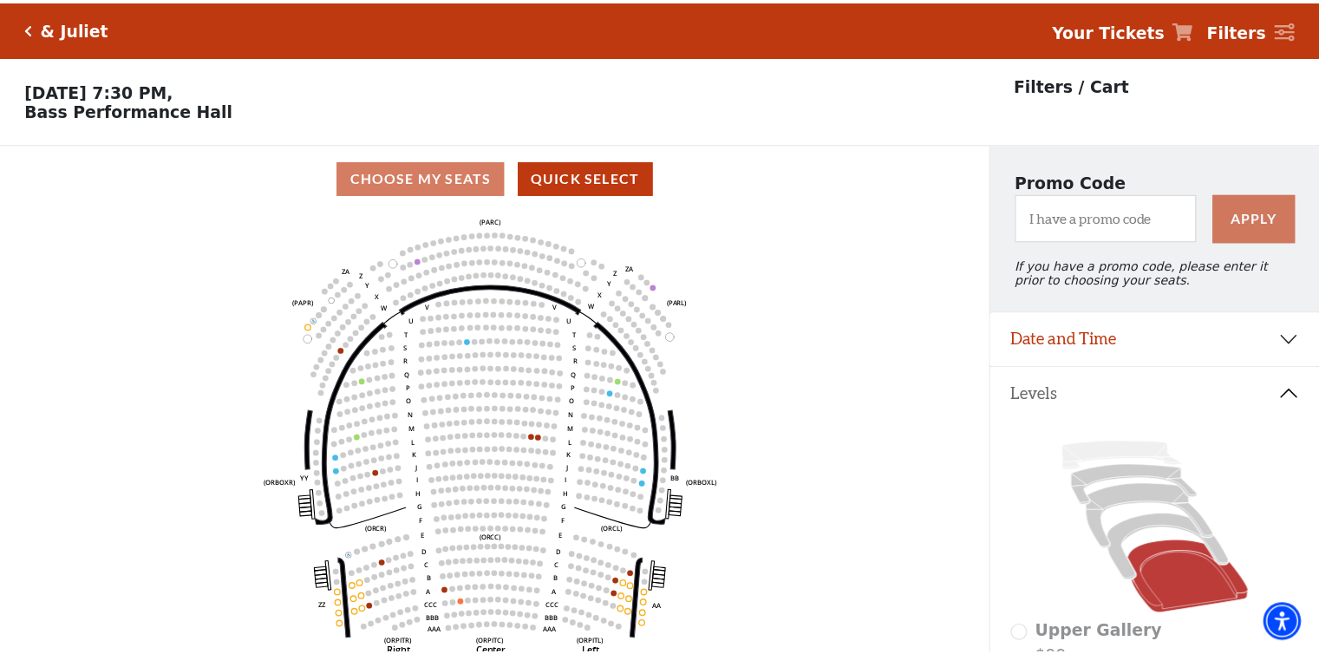
scroll to position [80, 0]
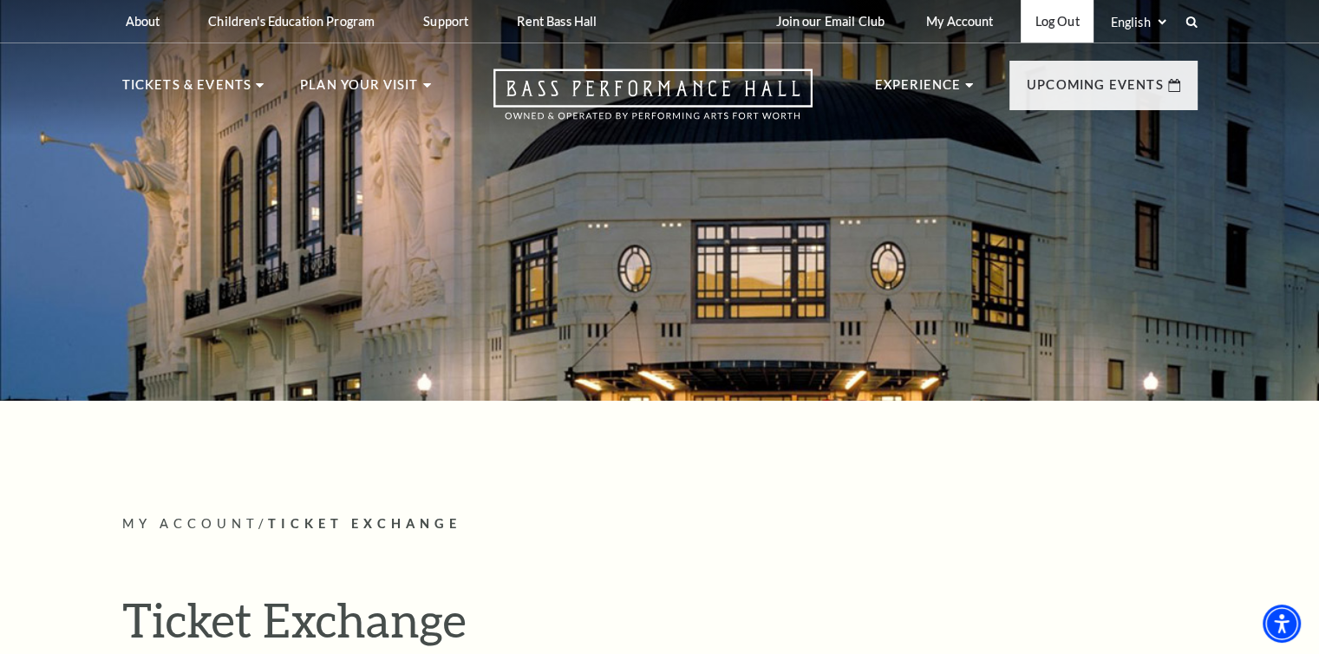
click at [1070, 27] on link "Log Out" at bounding box center [1057, 21] width 72 height 42
